Goal: Find specific page/section: Find specific page/section

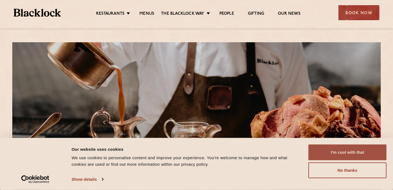
click at [346, 154] on button "I'm cool with that" at bounding box center [347, 153] width 78 height 16
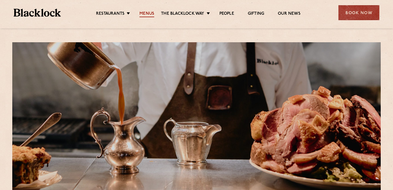
click at [148, 15] on link "Menus" at bounding box center [146, 14] width 15 height 6
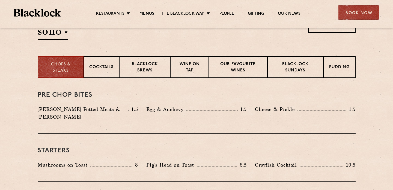
scroll to position [206, 0]
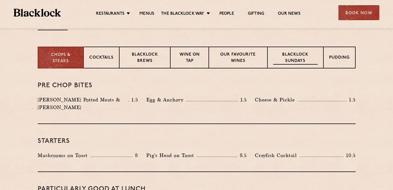
click at [291, 55] on p "Blacklock Sundays" at bounding box center [295, 58] width 44 height 13
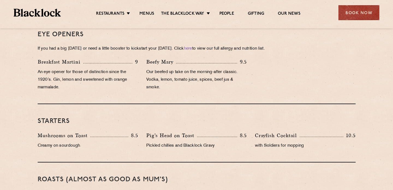
scroll to position [257, 0]
